Goal: Communication & Community: Answer question/provide support

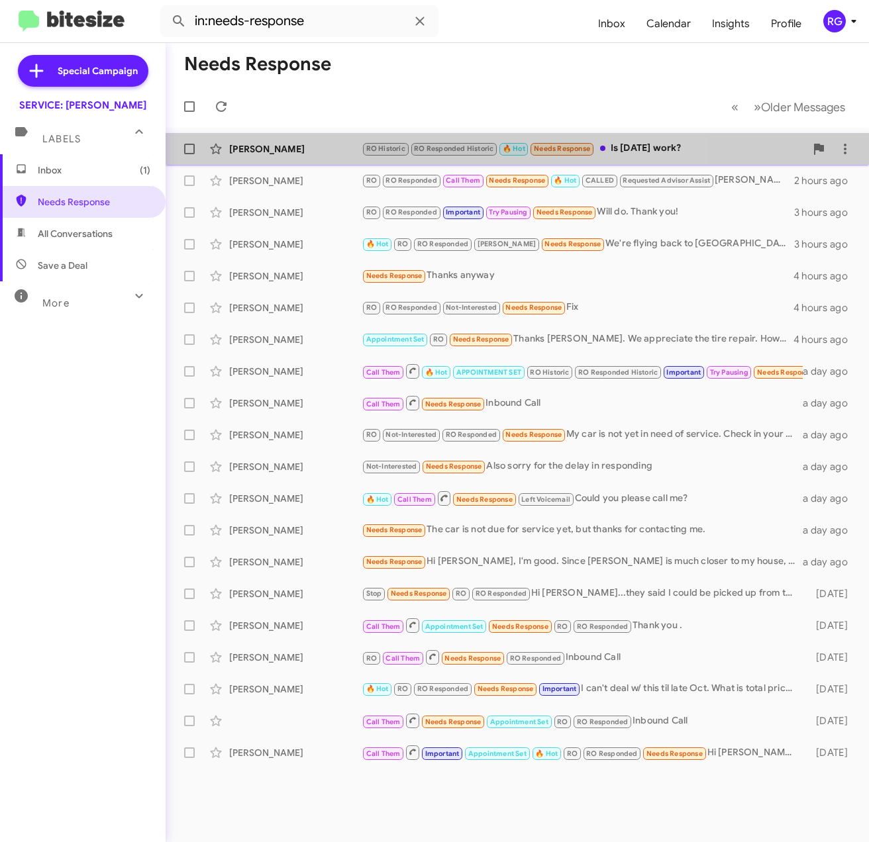
click at [286, 143] on div "James Bitter" at bounding box center [295, 148] width 132 height 13
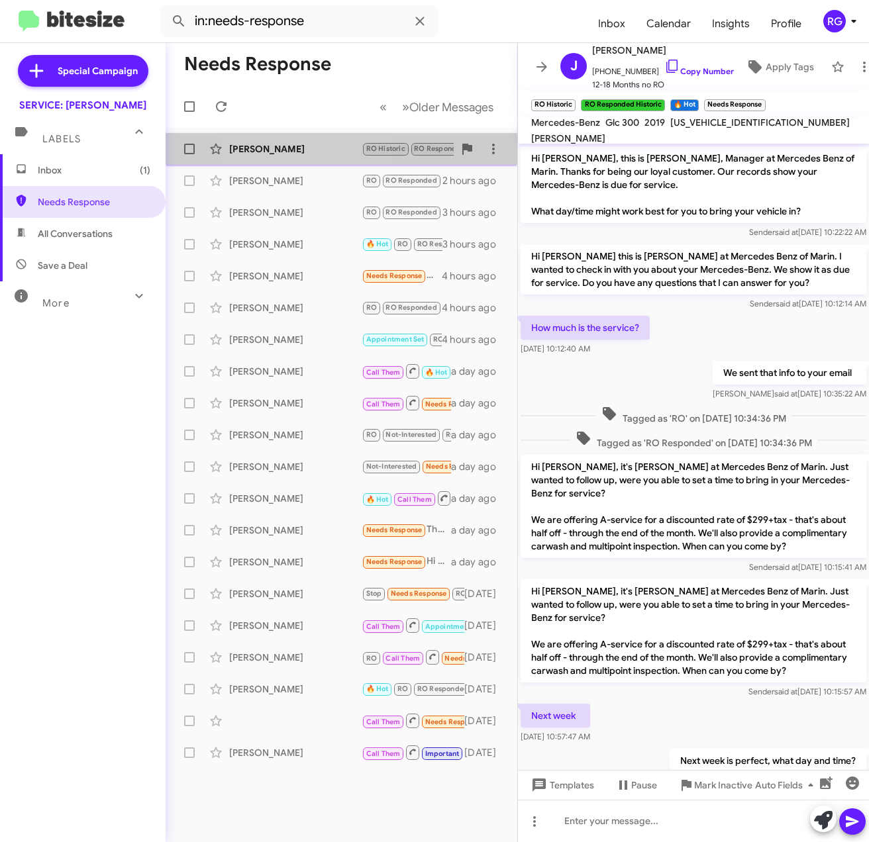
click at [286, 136] on div "James Bitter RO Historic RO Responded Historic 🔥 Hot Needs Response 30th or lat…" at bounding box center [341, 149] width 330 height 26
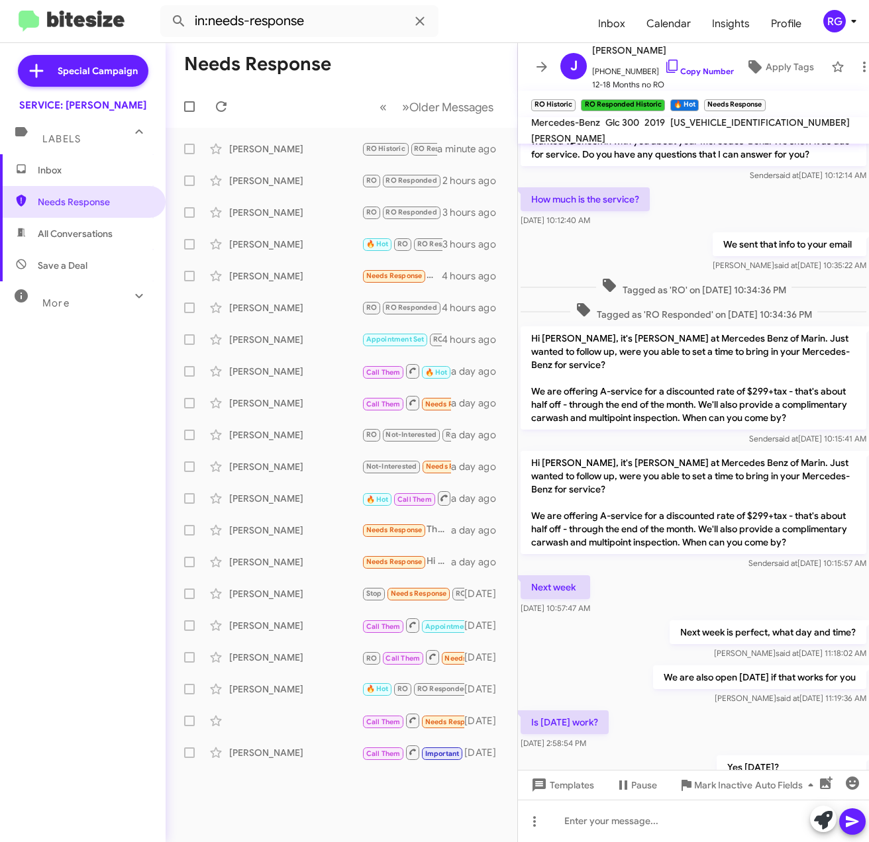
scroll to position [275, 0]
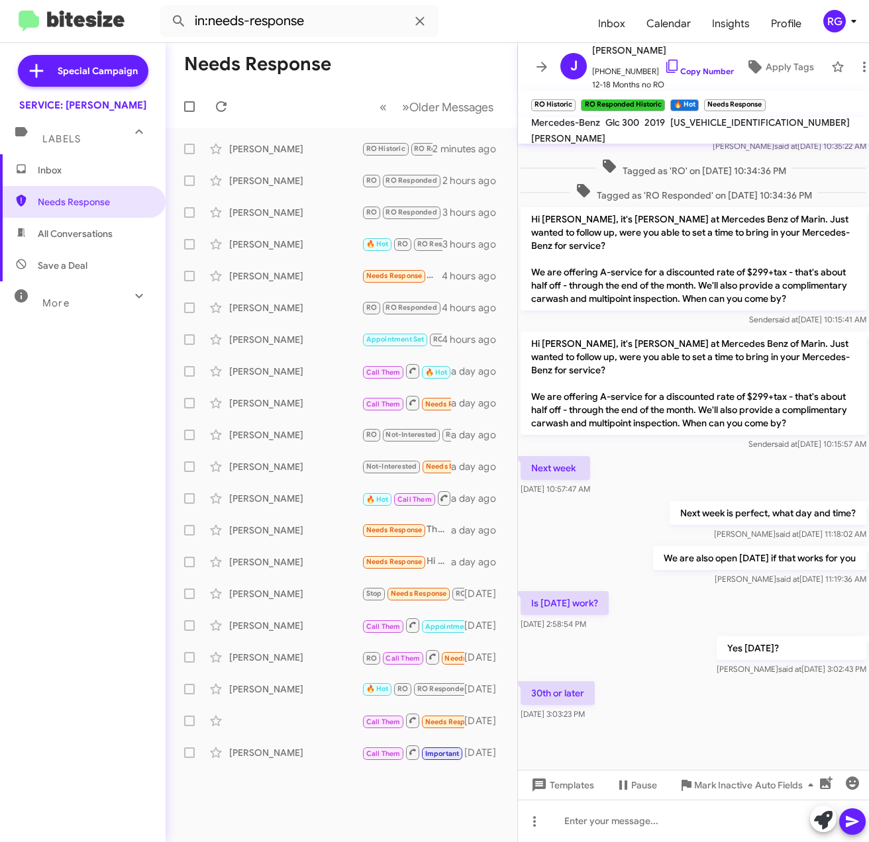
click at [97, 175] on span "Inbox" at bounding box center [94, 170] width 113 height 13
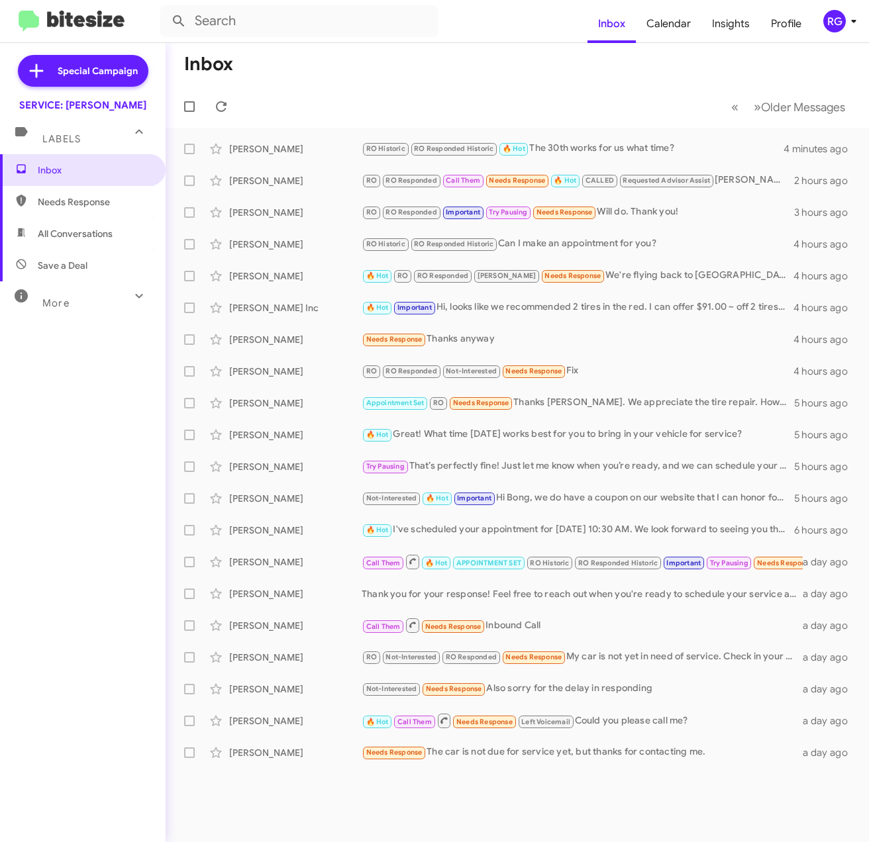
drag, startPoint x: 99, startPoint y: 604, endPoint x: 104, endPoint y: 610, distance: 7.5
click at [102, 608] on div "Inbox Needs Response All Conversations Save a Deal More Important 🔥 Hot Appoint…" at bounding box center [82, 406] width 165 height 505
